Goal: Task Accomplishment & Management: Complete application form

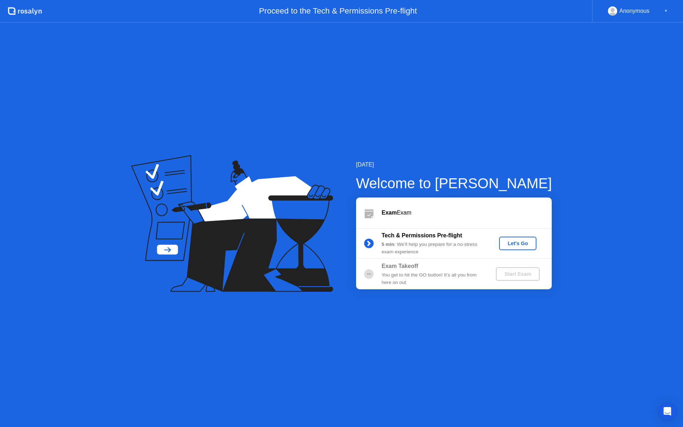
click at [524, 243] on div "Let's Go" at bounding box center [518, 243] width 32 height 6
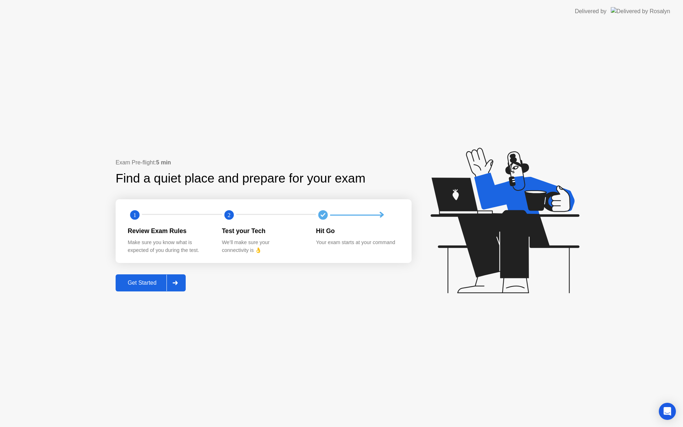
click at [155, 284] on div "Get Started" at bounding box center [142, 283] width 49 height 6
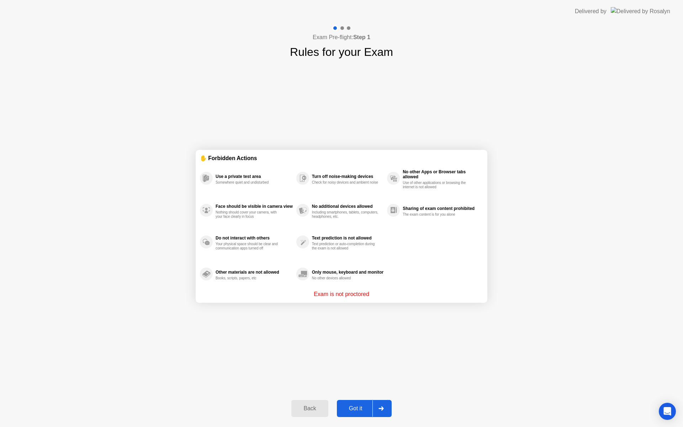
click at [367, 399] on div "Back Got it" at bounding box center [341, 408] width 108 height 33
click at [366, 405] on div "Got it" at bounding box center [355, 408] width 33 height 6
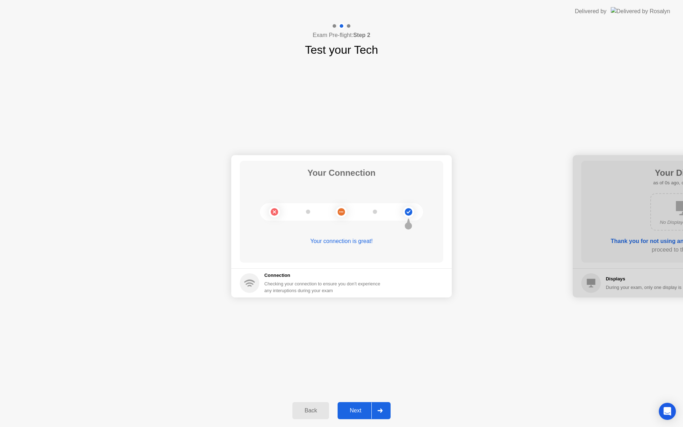
click at [366, 405] on button "Next" at bounding box center [364, 410] width 53 height 17
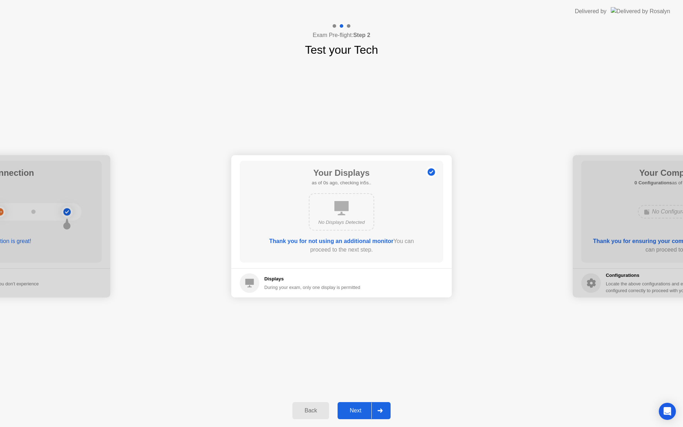
click at [366, 405] on button "Next" at bounding box center [364, 410] width 53 height 17
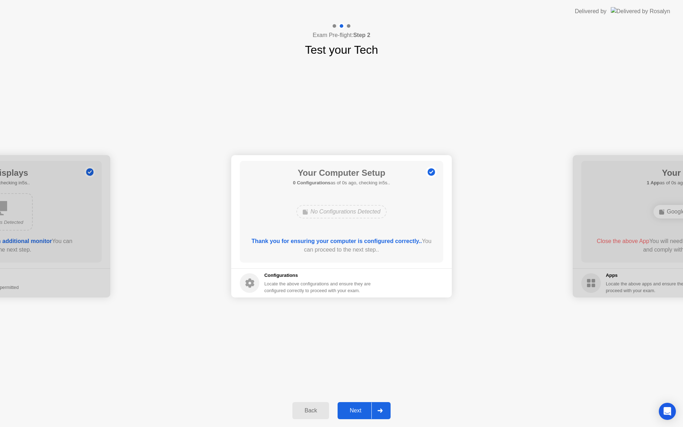
click at [366, 405] on button "Next" at bounding box center [364, 410] width 53 height 17
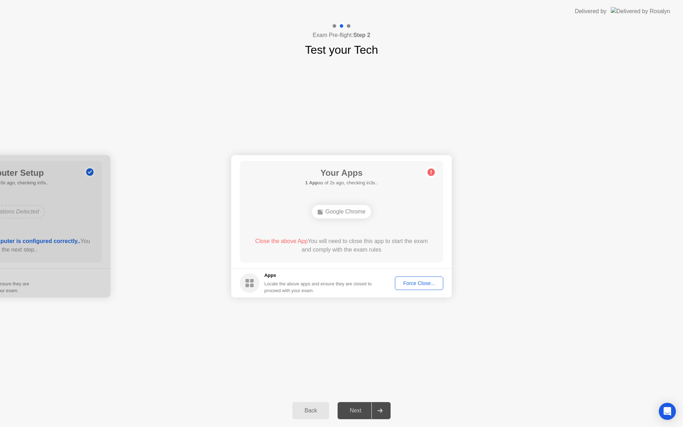
click at [431, 282] on div "Force Close..." at bounding box center [418, 283] width 43 height 6
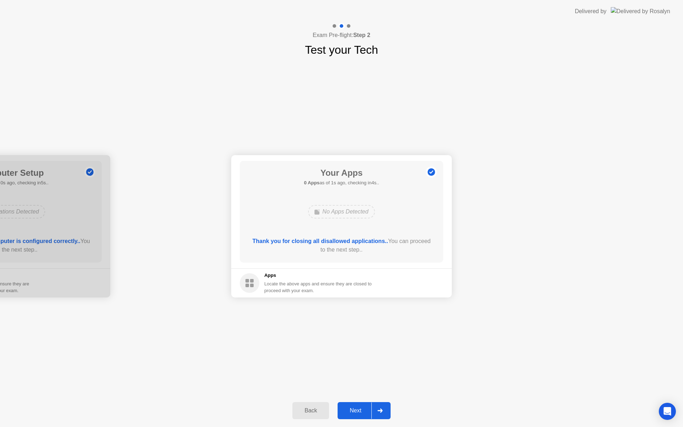
click at [359, 403] on button "Next" at bounding box center [364, 410] width 53 height 17
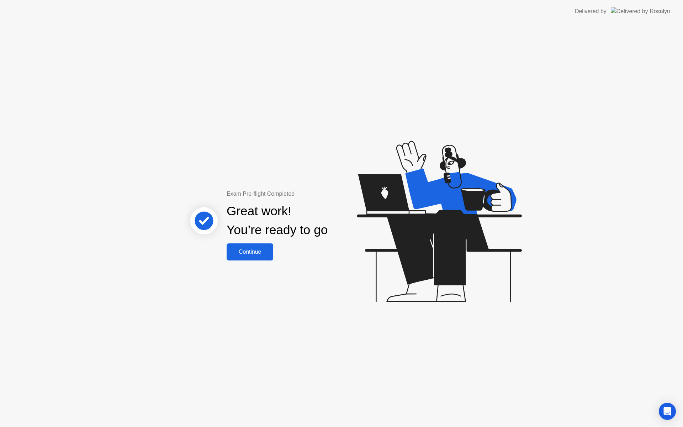
click at [261, 258] on button "Continue" at bounding box center [250, 251] width 47 height 17
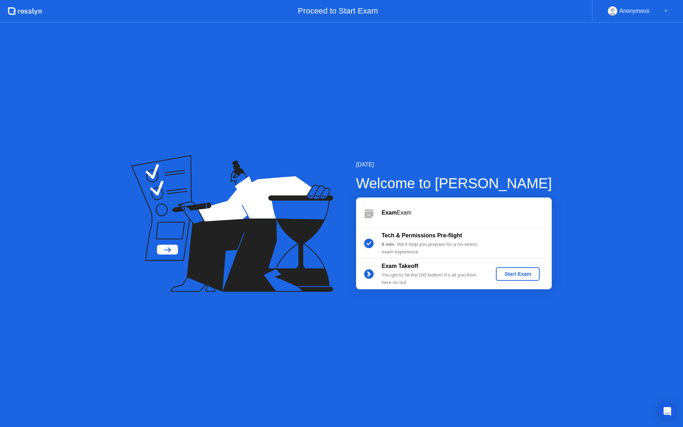
click at [530, 274] on div "Start Exam" at bounding box center [518, 274] width 38 height 6
